Goal: Task Accomplishment & Management: Manage account settings

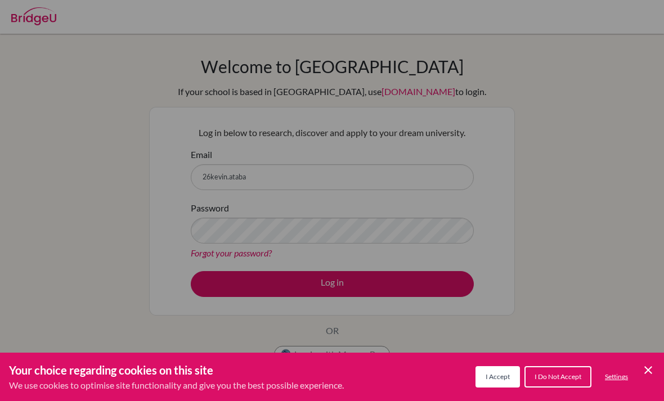
scroll to position [95, 0]
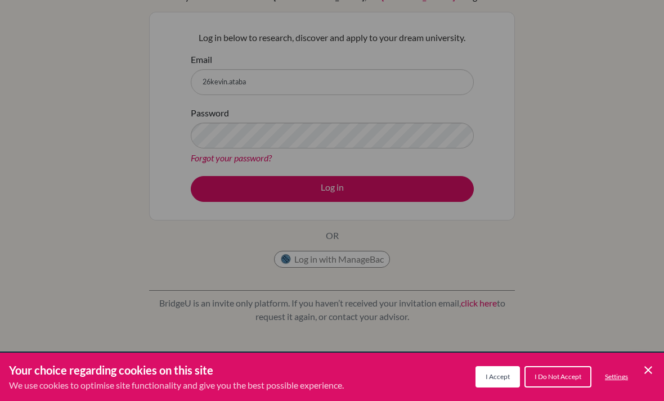
click at [503, 369] on button "I Accept" at bounding box center [497, 376] width 44 height 21
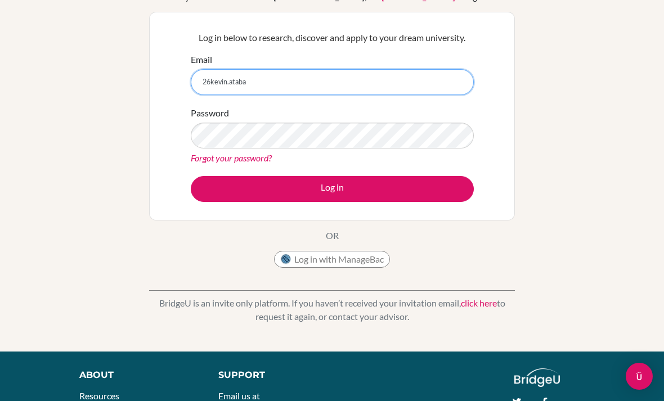
click at [408, 78] on input "26kevin.ataba" at bounding box center [332, 82] width 283 height 26
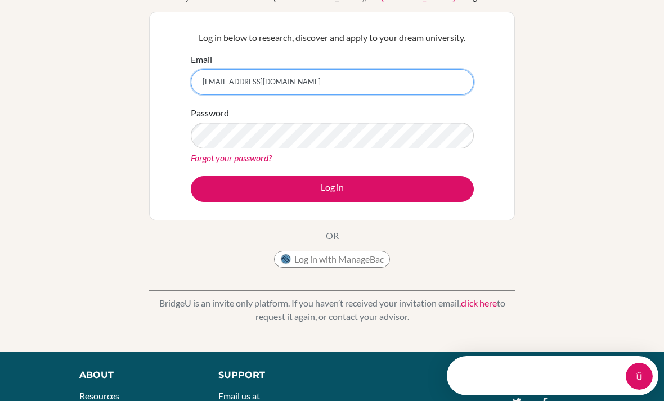
scroll to position [0, 0]
type input "[EMAIL_ADDRESS][DOMAIN_NAME]"
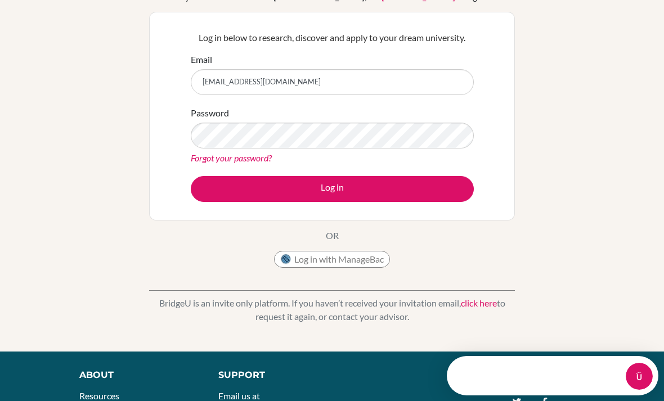
click at [596, 121] on div "Welcome to BridgeU If your school is based in China, use app.bridge-u.com.cn to…" at bounding box center [332, 145] width 664 height 368
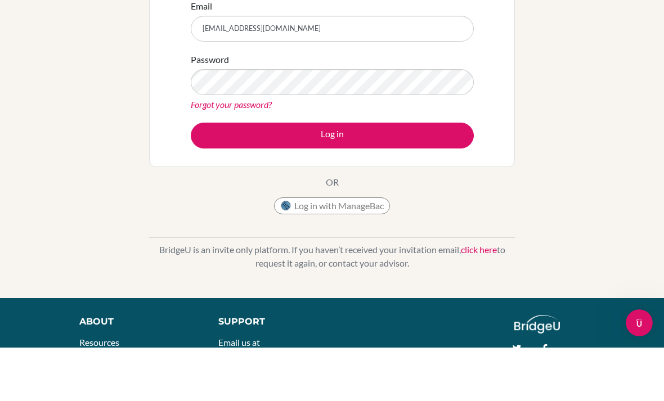
click at [431, 176] on button "Log in" at bounding box center [332, 189] width 283 height 26
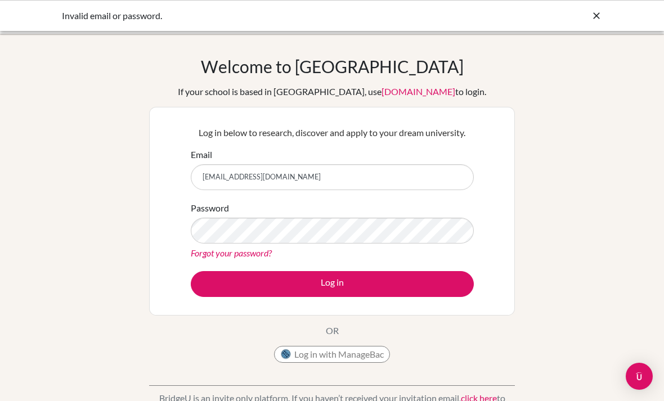
click at [417, 182] on input "[EMAIL_ADDRESS][DOMAIN_NAME]" at bounding box center [332, 177] width 283 height 26
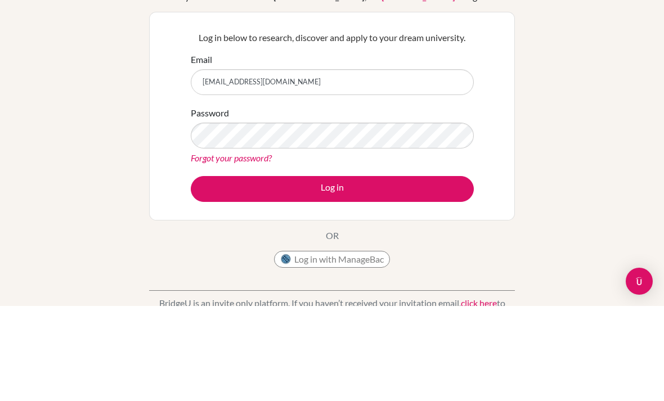
click at [213, 164] on input "[EMAIL_ADDRESS][DOMAIN_NAME]" at bounding box center [332, 177] width 283 height 26
type input "kevin.tanaka@gmail.com"
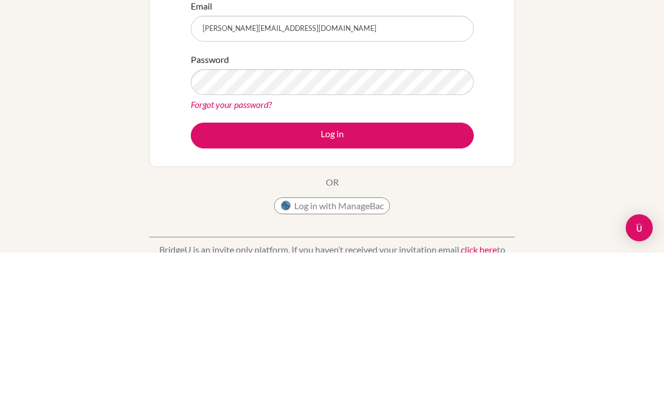
click at [223, 271] on button "Log in" at bounding box center [332, 284] width 283 height 26
click at [437, 271] on button "Log in" at bounding box center [332, 284] width 283 height 26
click at [444, 271] on button "Log in" at bounding box center [332, 284] width 283 height 26
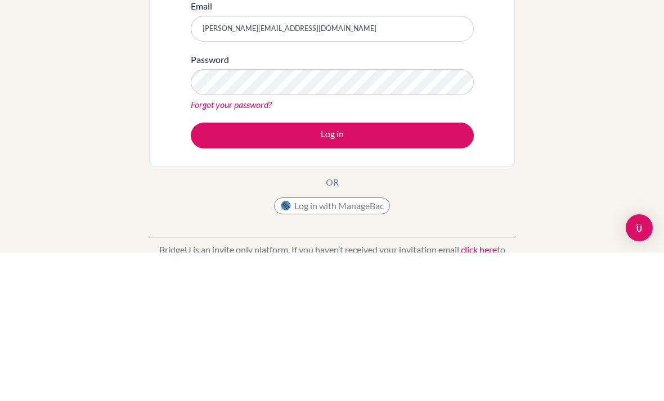
scroll to position [148, 0]
click at [437, 271] on button "Log in" at bounding box center [332, 284] width 283 height 26
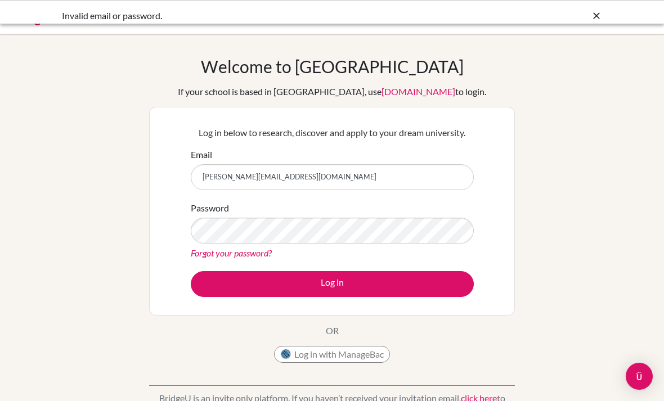
click at [426, 176] on input "kevin.tanaka@gmail.com" at bounding box center [332, 177] width 283 height 26
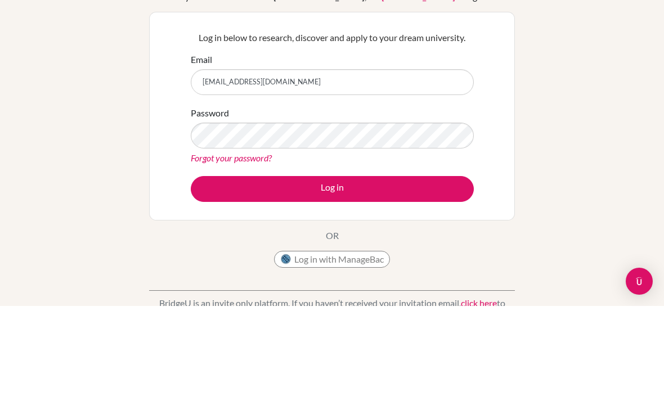
type input "26kevin.tanaka@gmail.com"
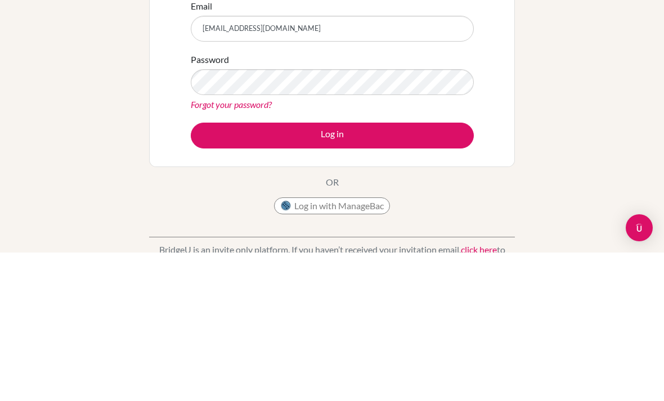
click at [440, 271] on button "Log in" at bounding box center [332, 284] width 283 height 26
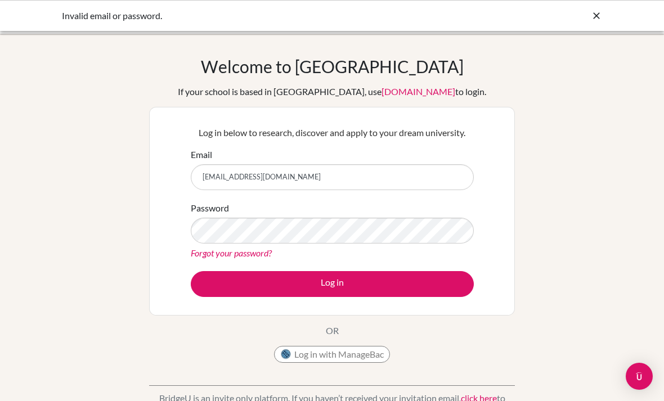
click at [265, 250] on link "Forgot your password?" at bounding box center [231, 252] width 81 height 11
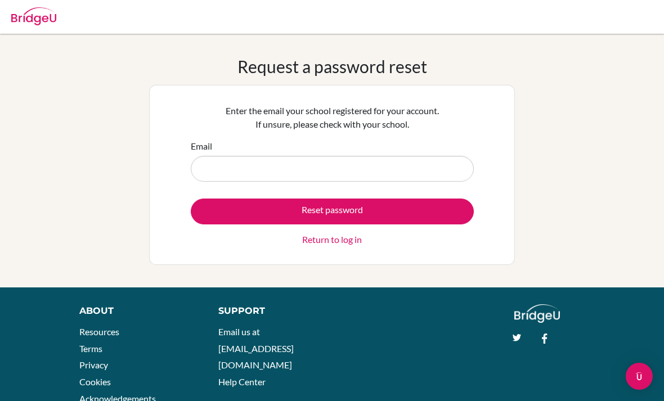
click at [430, 164] on input "Email" at bounding box center [332, 169] width 283 height 26
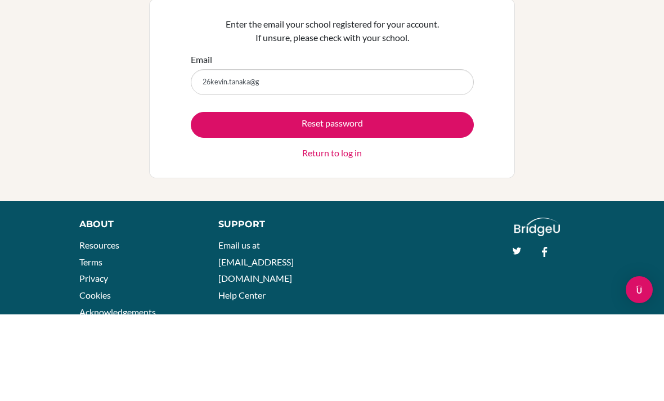
type input "26kevin.tanaka@g"
click at [354, 233] on link "Return to log in" at bounding box center [332, 239] width 60 height 13
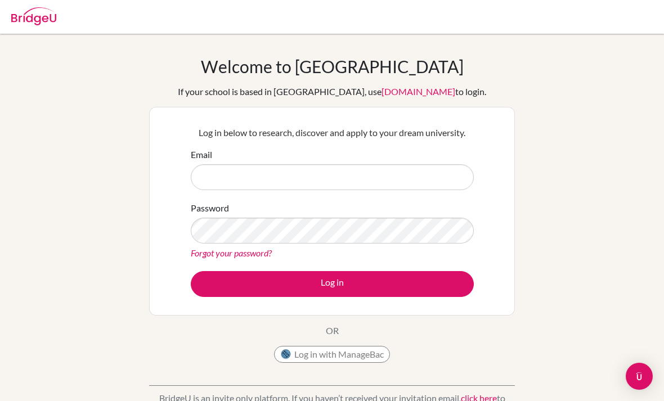
click at [402, 176] on input "Email" at bounding box center [332, 177] width 283 height 26
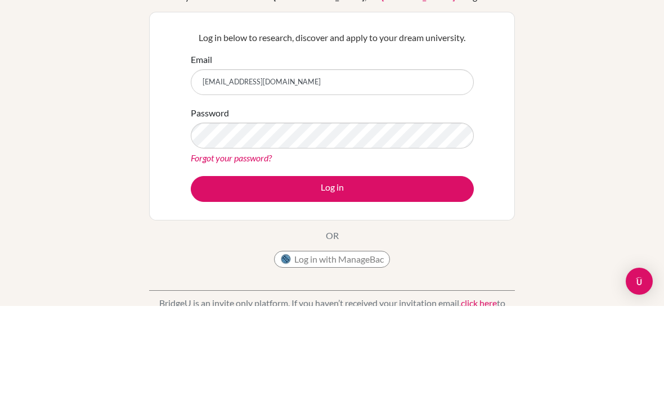
type input "[EMAIL_ADDRESS][DOMAIN_NAME]"
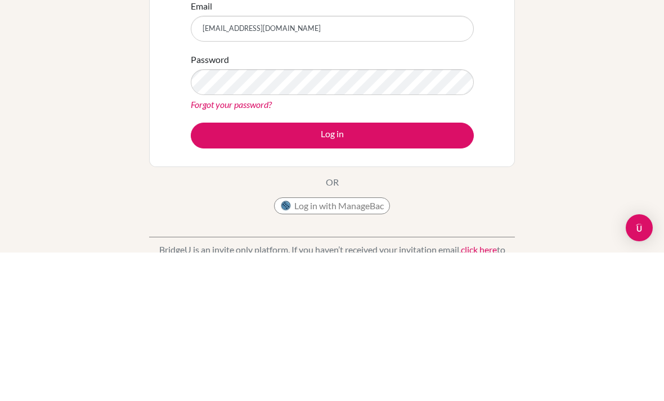
click at [441, 271] on button "Log in" at bounding box center [332, 284] width 283 height 26
click at [436, 271] on button "Log in" at bounding box center [332, 284] width 283 height 26
click at [444, 271] on button "Log in" at bounding box center [332, 284] width 283 height 26
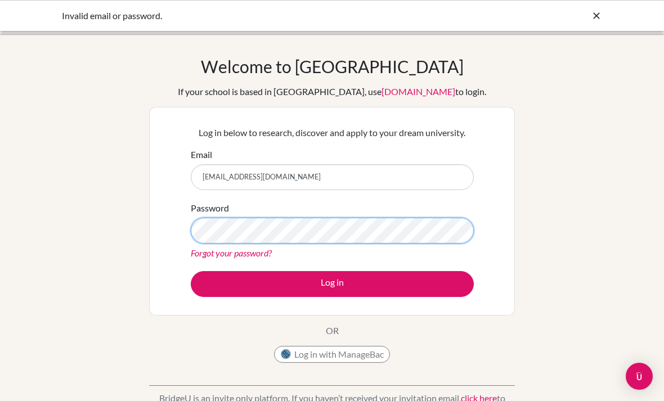
scroll to position [148, 0]
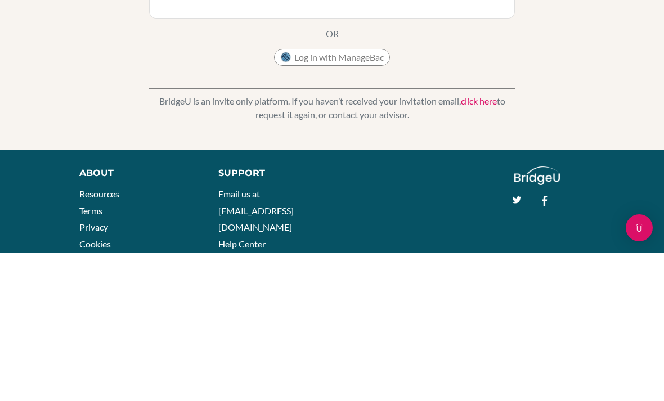
click at [455, 127] on button "Log in" at bounding box center [332, 136] width 283 height 26
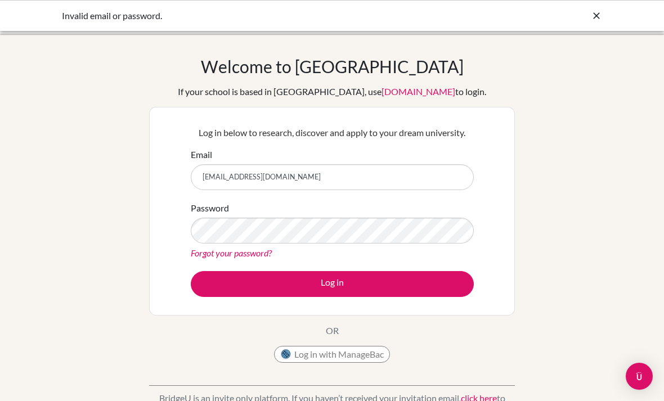
click at [261, 257] on link "Forgot your password?" at bounding box center [231, 252] width 81 height 11
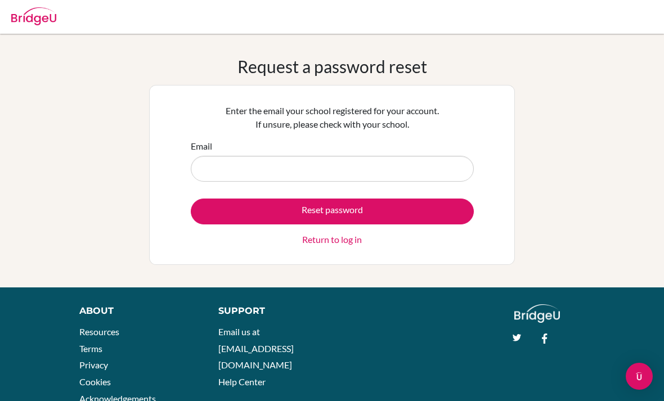
click at [362, 161] on input "Email" at bounding box center [332, 169] width 283 height 26
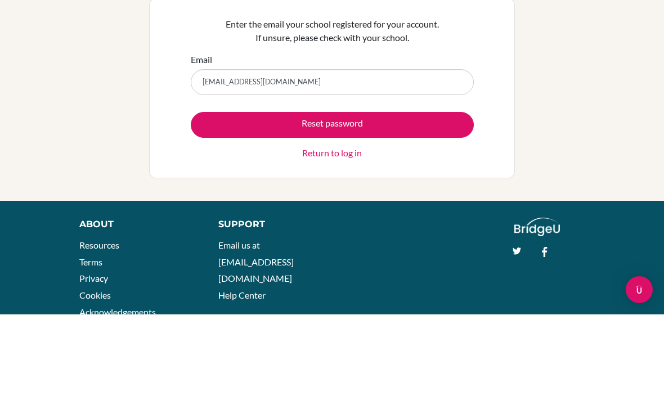
type input "[EMAIL_ADDRESS][DOMAIN_NAME]"
click at [459, 199] on button "Reset password" at bounding box center [332, 212] width 283 height 26
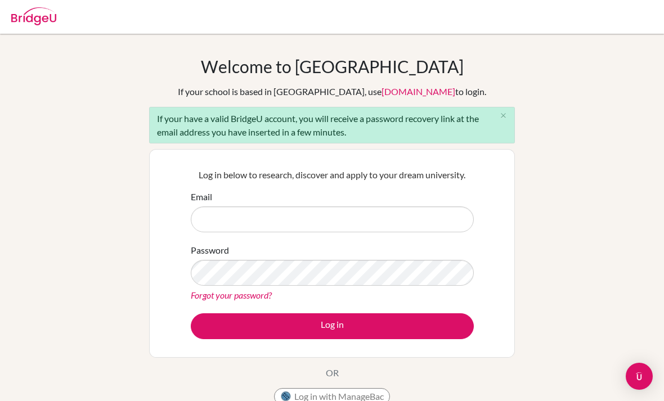
click at [268, 295] on link "Forgot your password?" at bounding box center [231, 295] width 81 height 11
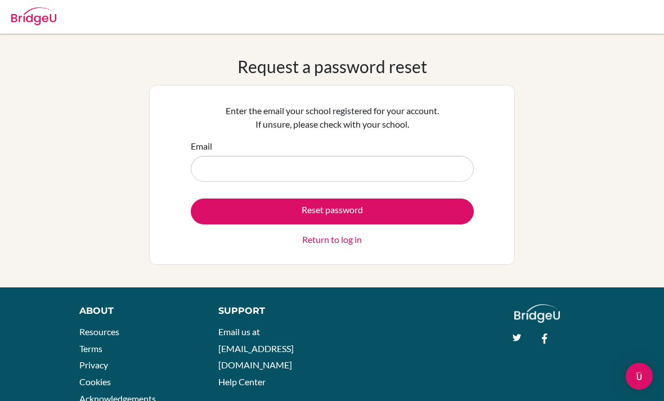
click at [428, 169] on input "Email" at bounding box center [332, 169] width 283 height 26
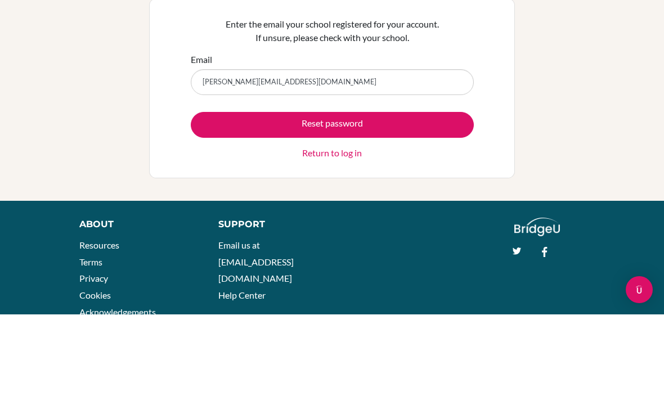
type input "[PERSON_NAME][EMAIL_ADDRESS][DOMAIN_NAME]"
click at [448, 199] on button "Reset password" at bounding box center [332, 212] width 283 height 26
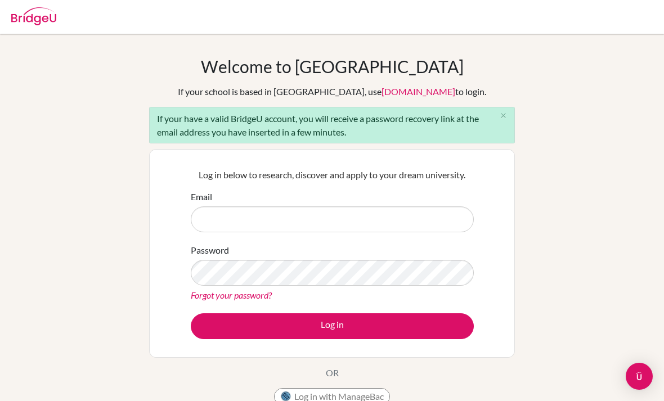
click at [223, 216] on input "Email" at bounding box center [332, 219] width 283 height 26
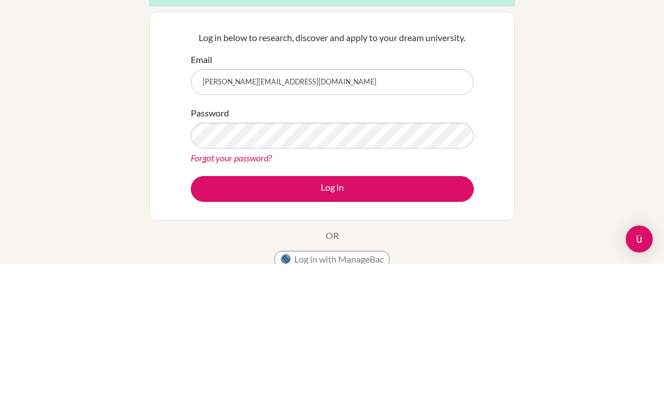
type input "[PERSON_NAME][EMAIL_ADDRESS][DOMAIN_NAME]"
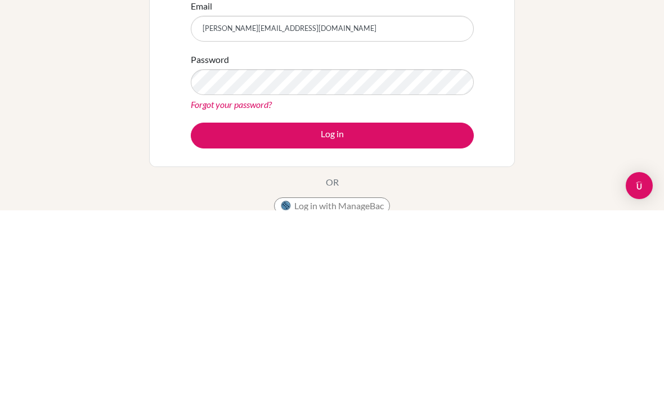
click at [437, 313] on button "Log in" at bounding box center [332, 326] width 283 height 26
